Goal: Task Accomplishment & Management: Use online tool/utility

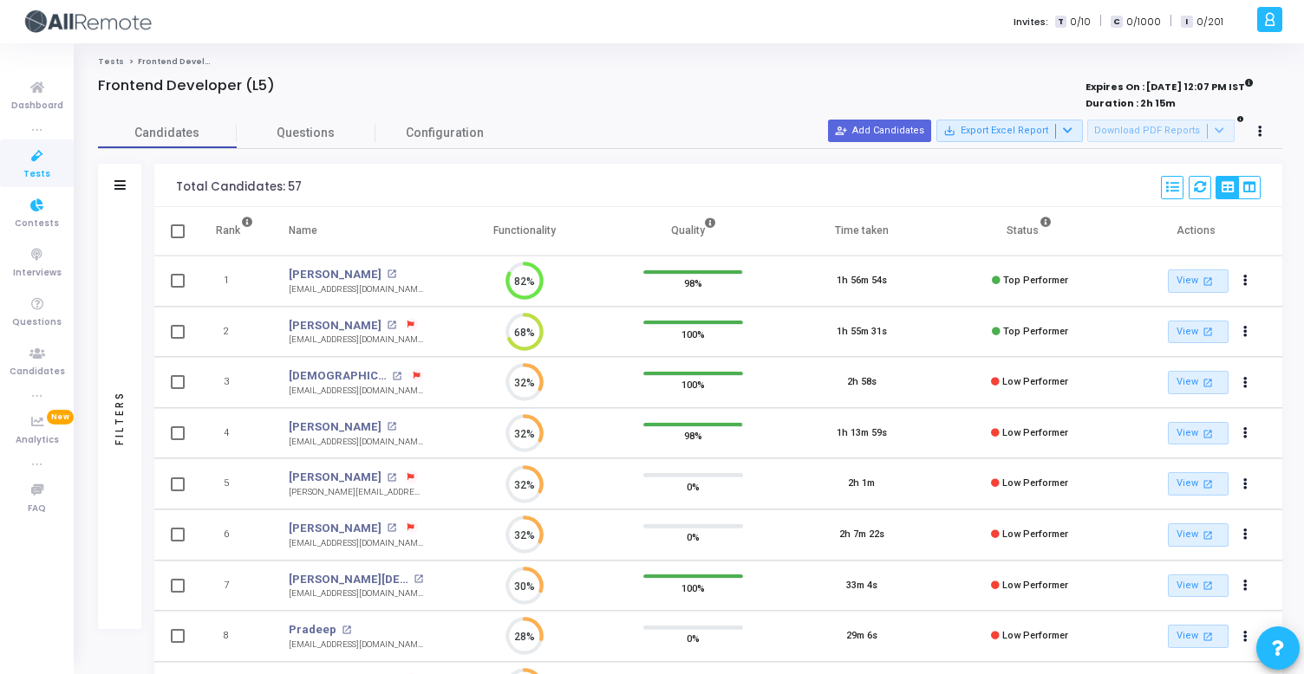
click at [43, 212] on icon at bounding box center [37, 206] width 36 height 22
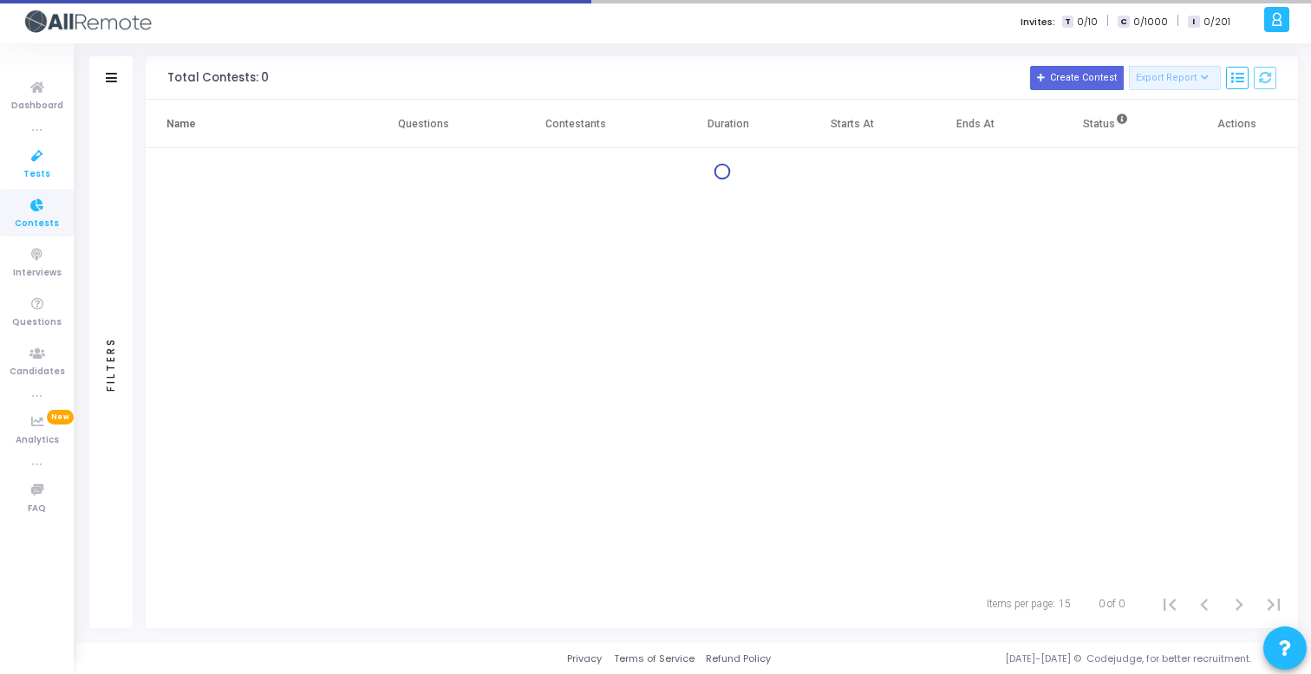
click at [44, 164] on icon at bounding box center [37, 157] width 36 height 22
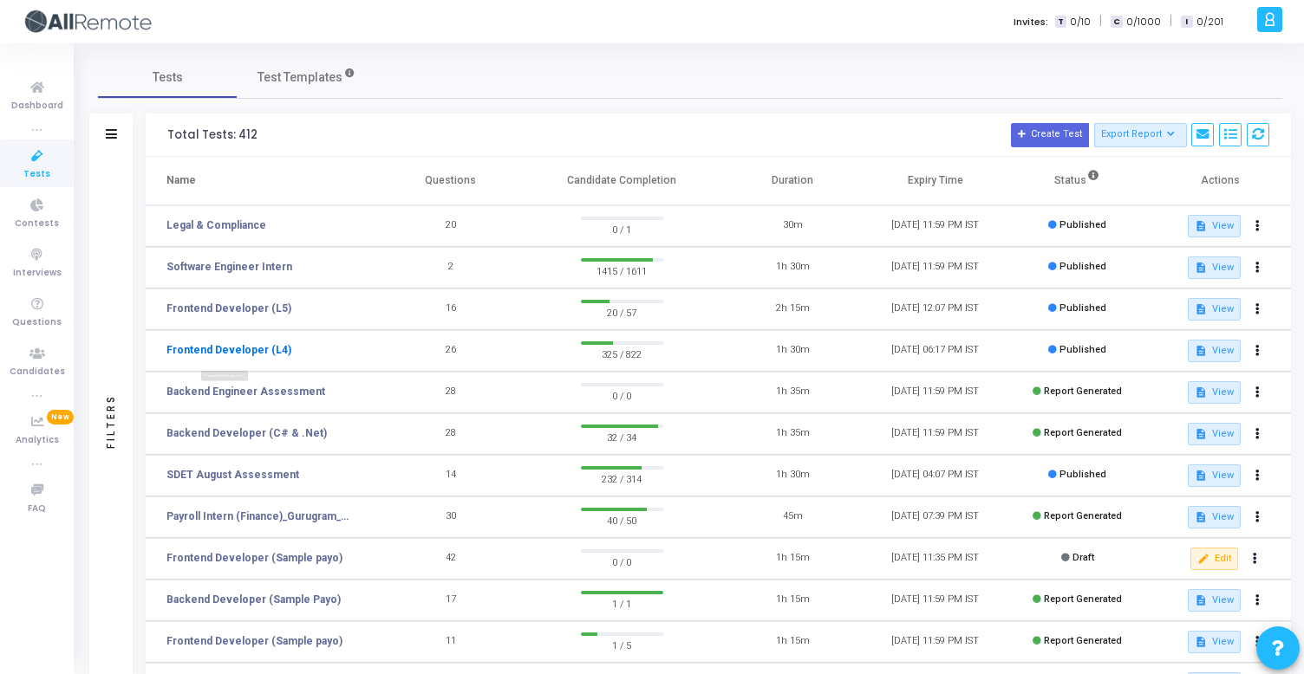
click at [243, 356] on link "Frontend Developer (L4)" at bounding box center [228, 350] width 125 height 16
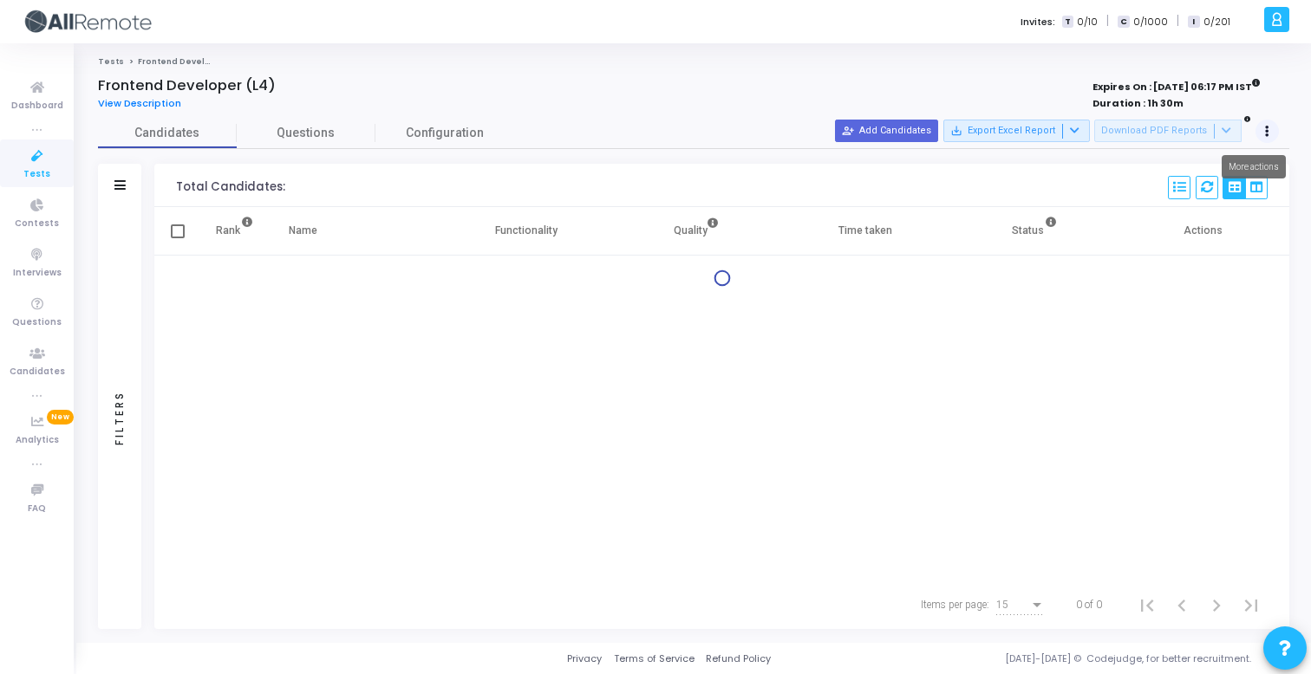
click at [1273, 135] on button at bounding box center [1267, 132] width 24 height 24
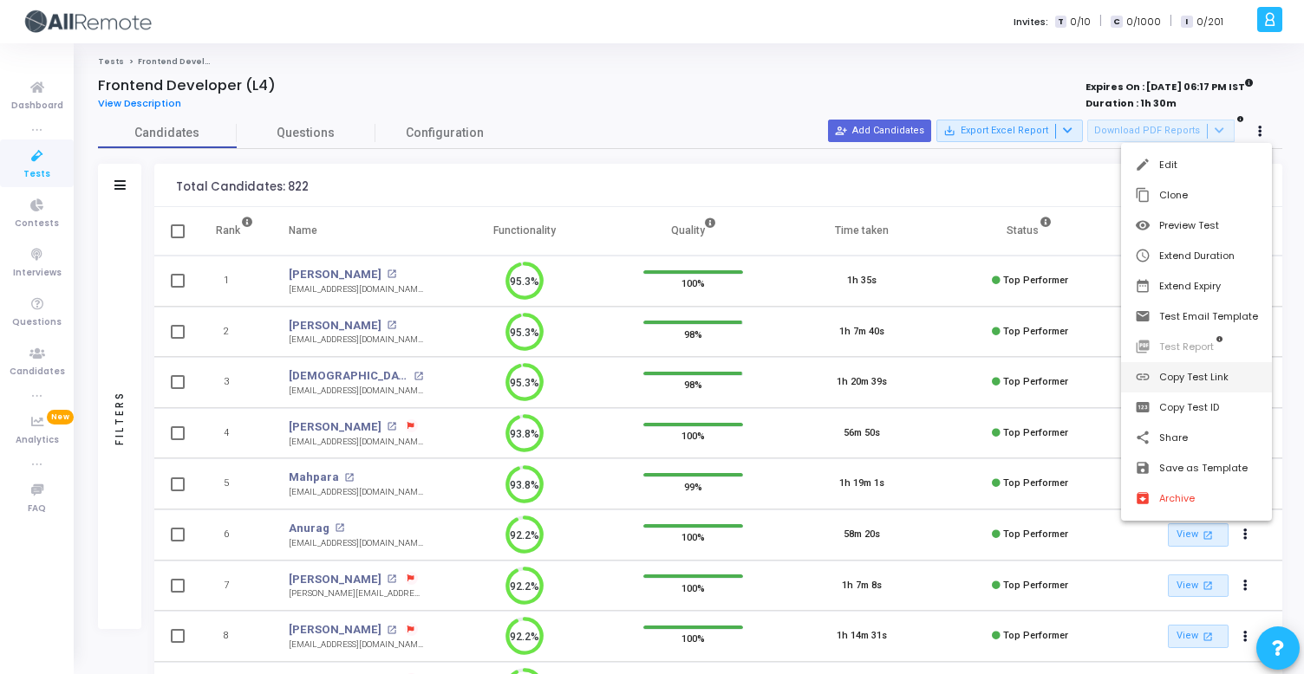
click at [1228, 385] on button "link Copy Test Link" at bounding box center [1196, 377] width 151 height 30
